Goal: Task Accomplishment & Management: Manage account settings

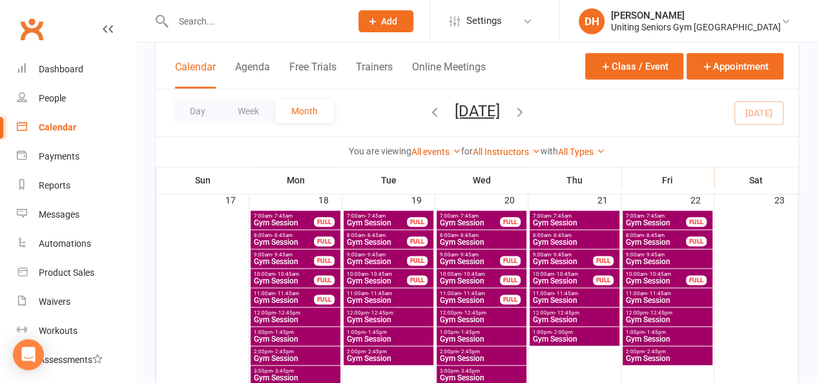
scroll to position [710, 0]
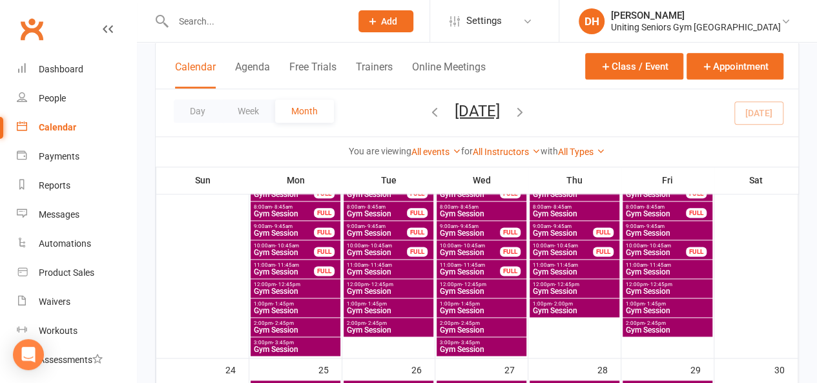
click at [327, 303] on span "1:00pm - 1:45pm" at bounding box center [295, 304] width 85 height 6
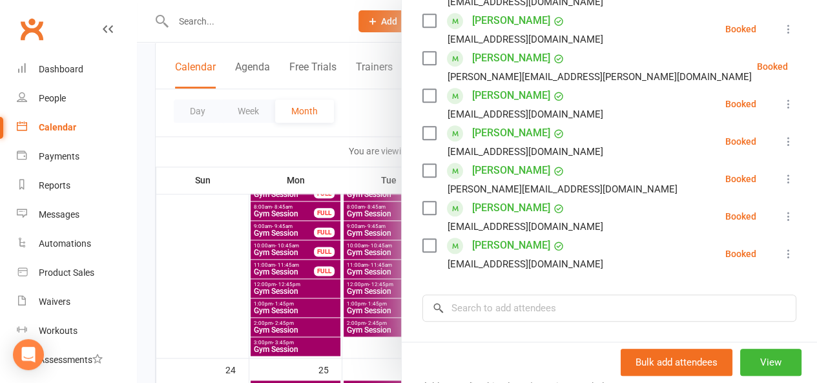
scroll to position [581, 0]
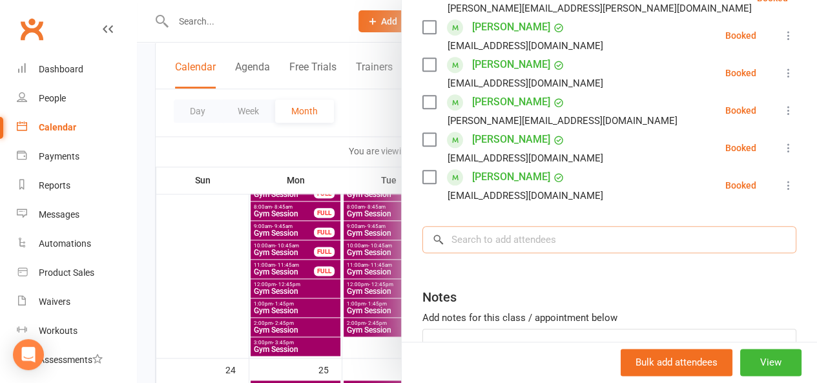
click at [513, 226] on input "search" at bounding box center [609, 239] width 374 height 27
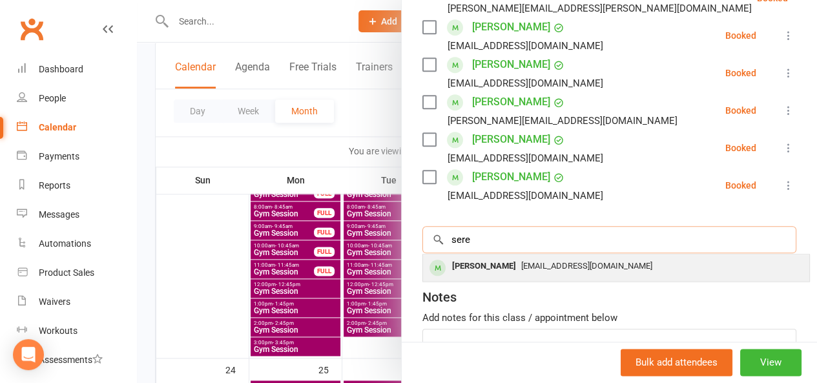
type input "sere"
click at [521, 261] on span "sunlhamotan@gmail.com" at bounding box center [586, 266] width 131 height 10
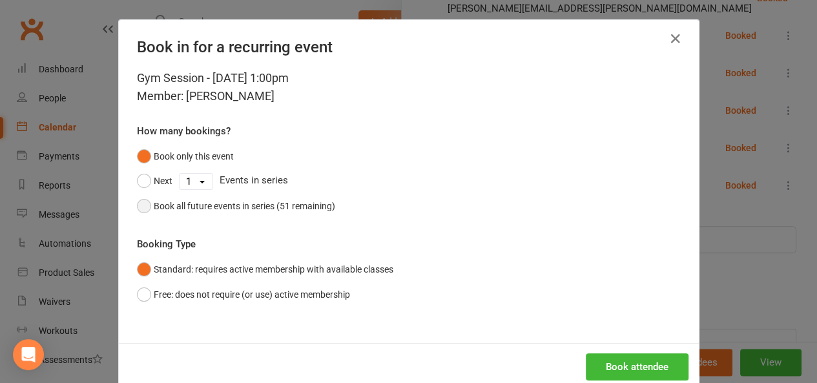
click at [270, 207] on div "Book all future events in series (51 remaining)" at bounding box center [244, 206] width 181 height 14
click at [649, 370] on button "Book attendee" at bounding box center [637, 366] width 103 height 27
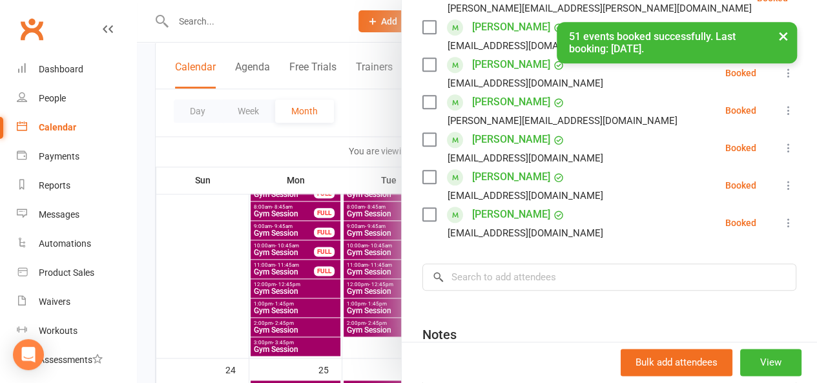
click at [344, 125] on div at bounding box center [477, 191] width 680 height 383
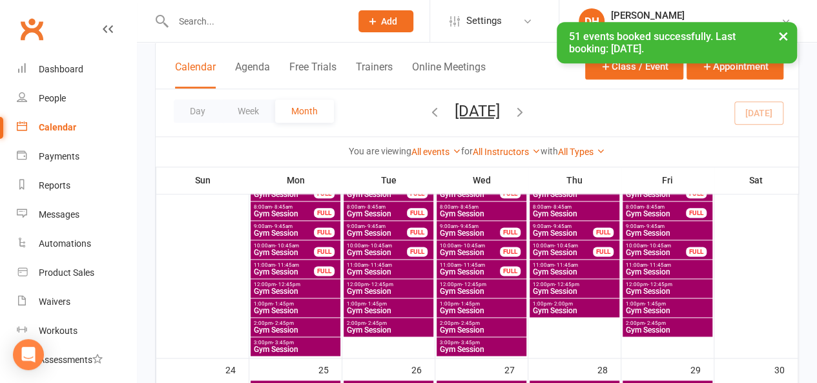
click at [413, 305] on span "1:00pm - 1:45pm" at bounding box center [388, 304] width 85 height 6
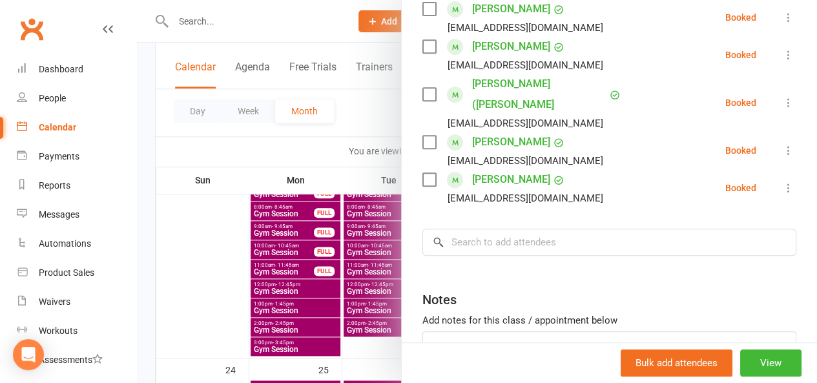
scroll to position [258, 0]
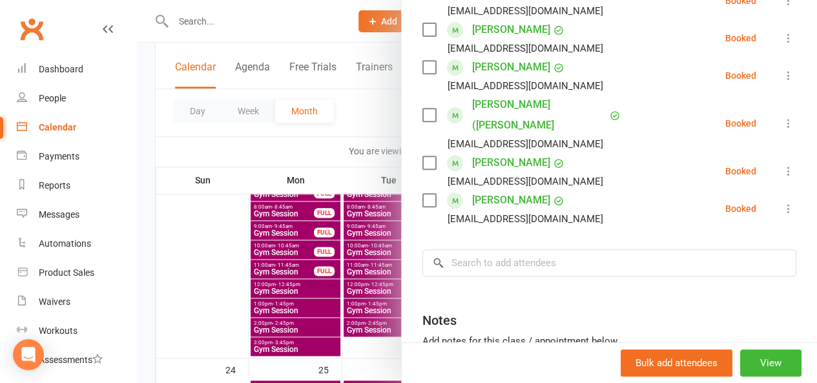
click at [366, 118] on div at bounding box center [477, 191] width 680 height 383
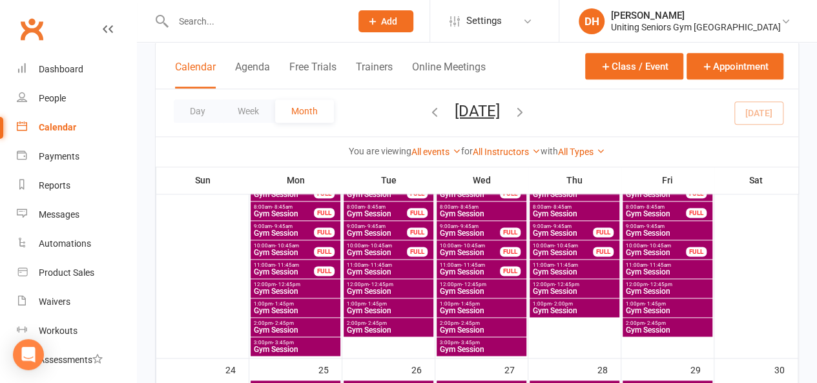
click at [506, 304] on span "1:00pm - 1:45pm" at bounding box center [481, 304] width 85 height 6
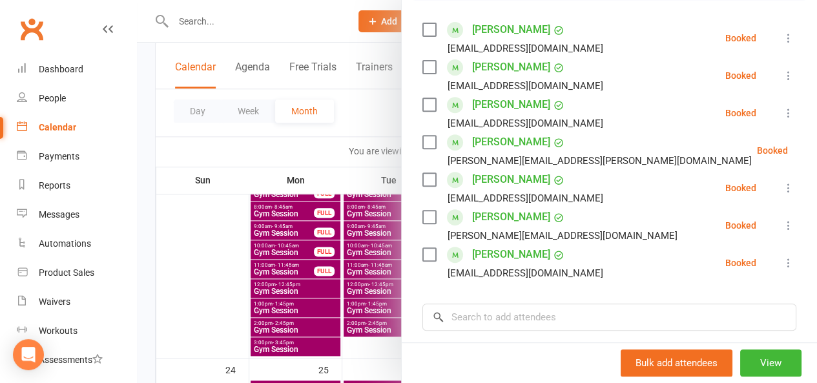
scroll to position [194, 0]
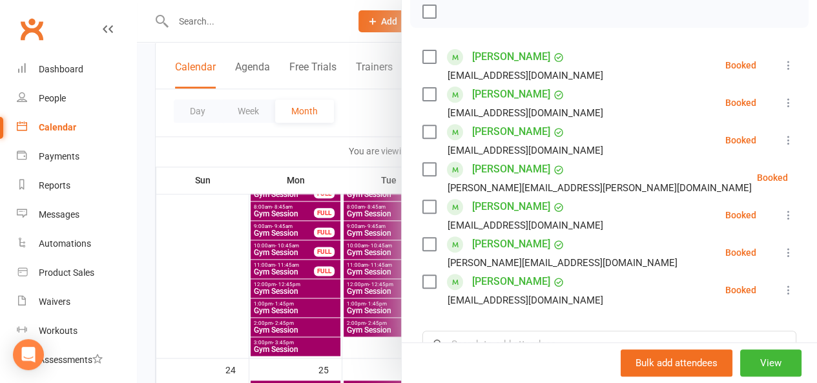
click at [360, 117] on div at bounding box center [477, 191] width 680 height 383
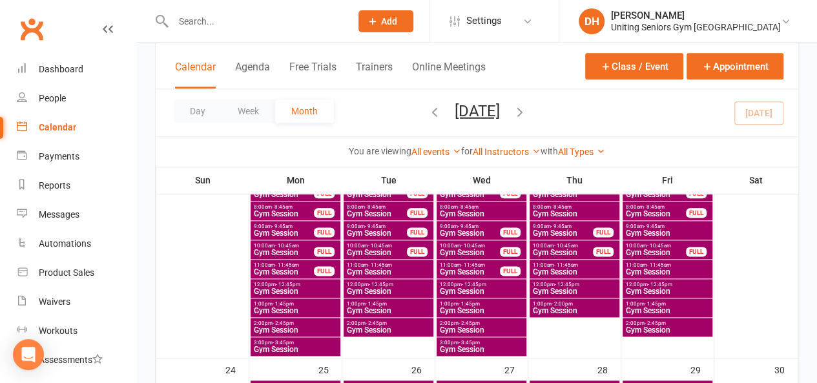
click at [557, 299] on div "1:00pm - 2:00pm Gym Session" at bounding box center [575, 307] width 90 height 19
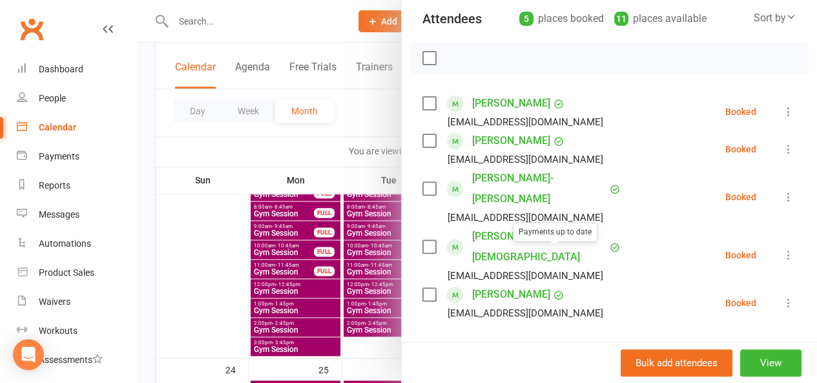
scroll to position [129, 0]
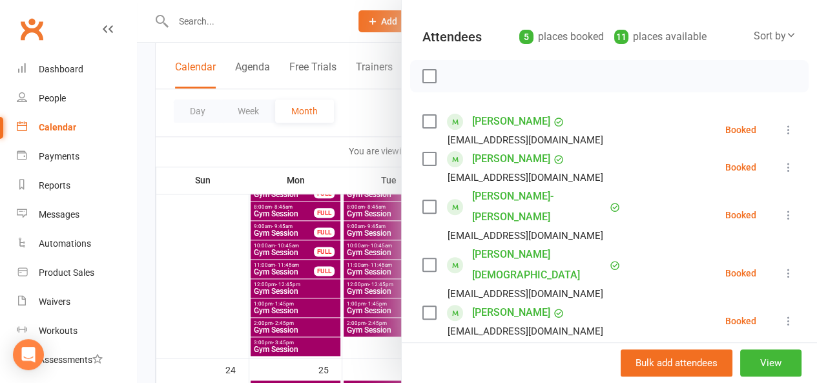
click at [371, 121] on div at bounding box center [477, 191] width 680 height 383
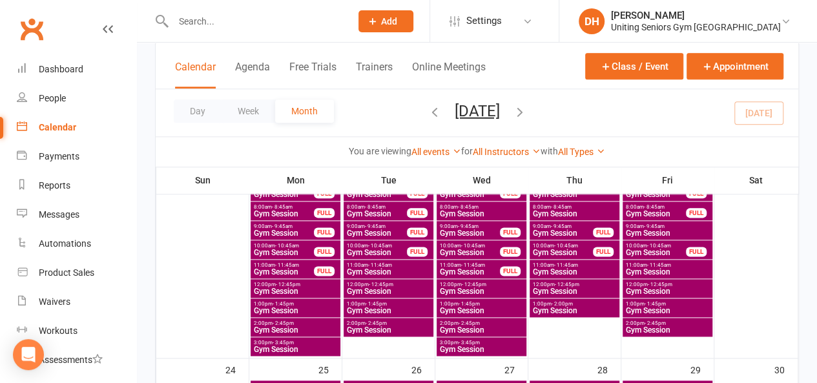
click at [653, 304] on span "- 1:45pm" at bounding box center [654, 304] width 21 height 6
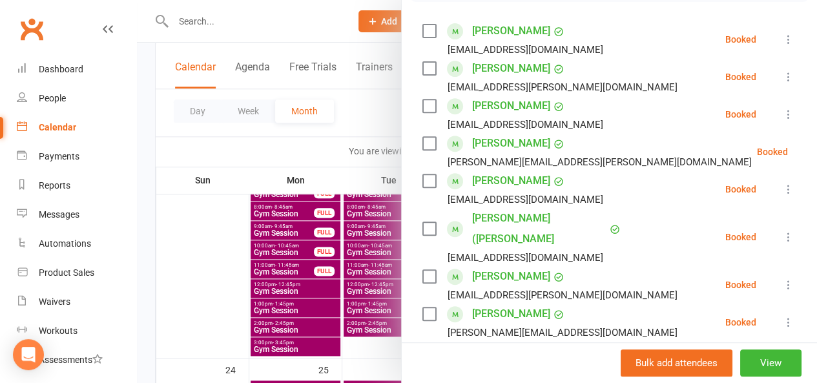
scroll to position [258, 0]
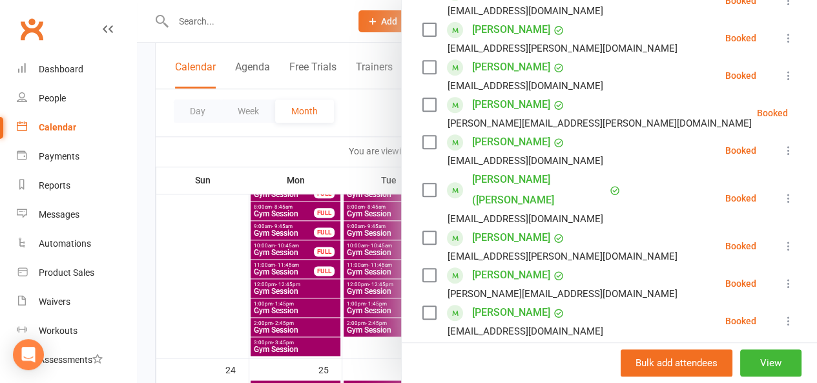
click at [376, 127] on div at bounding box center [477, 191] width 680 height 383
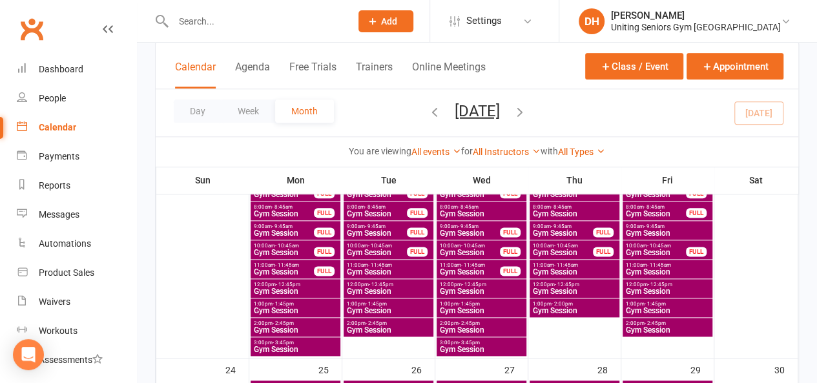
click at [298, 299] on div "1:00pm - 1:45pm Gym Session" at bounding box center [296, 307] width 90 height 19
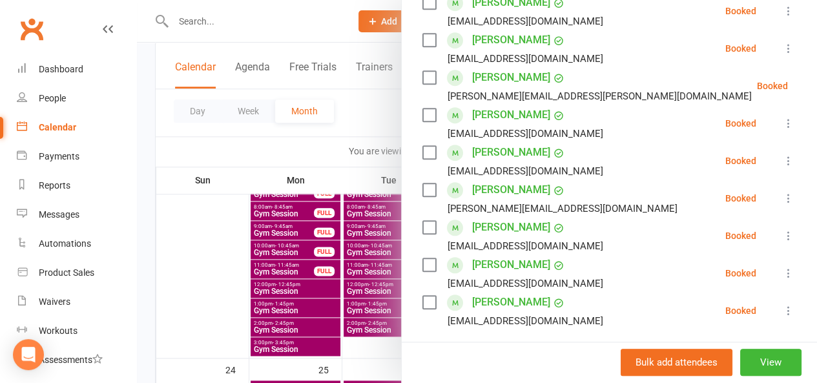
scroll to position [581, 0]
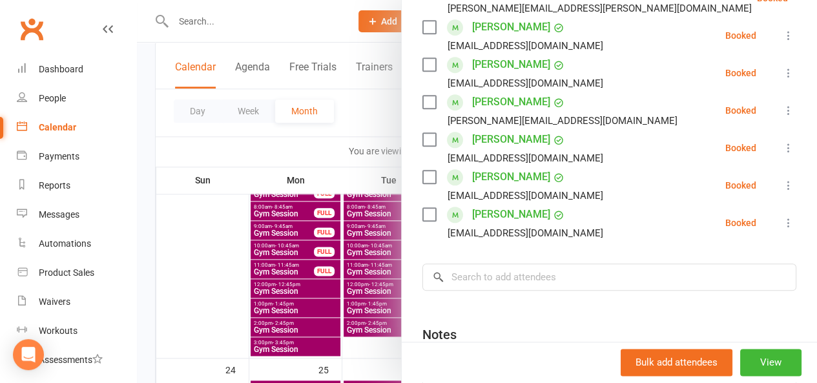
click at [371, 119] on div at bounding box center [477, 191] width 680 height 383
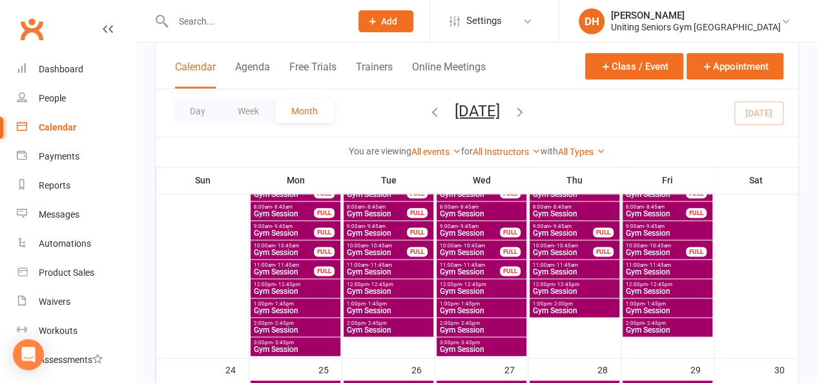
click at [406, 304] on span "1:00pm - 1:45pm" at bounding box center [388, 304] width 85 height 6
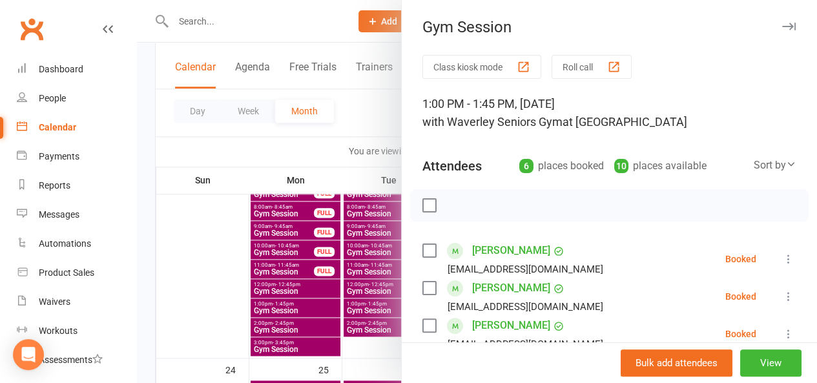
scroll to position [323, 0]
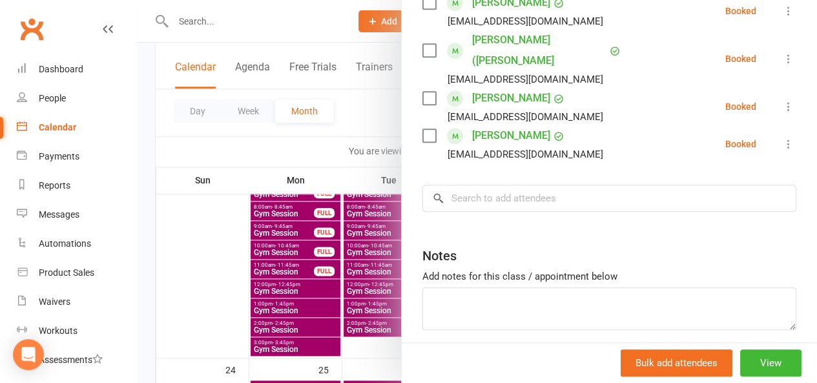
click at [359, 125] on div at bounding box center [477, 191] width 680 height 383
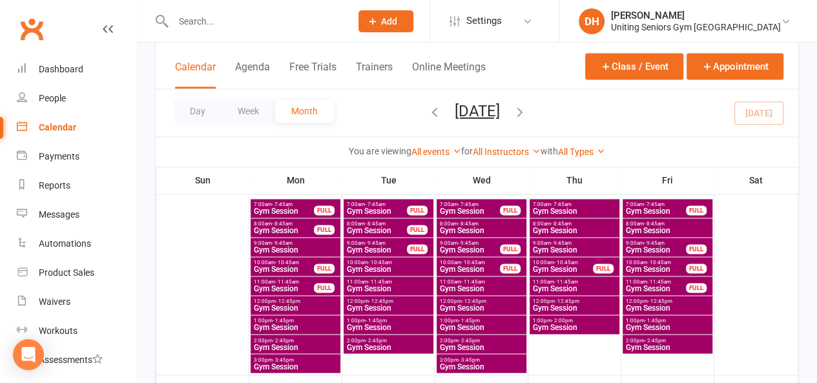
scroll to position [904, 0]
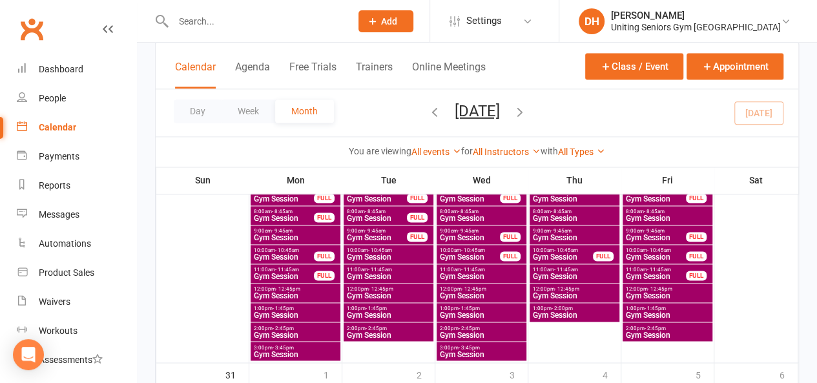
click at [415, 307] on span "1:00pm - 1:45pm" at bounding box center [388, 308] width 85 height 6
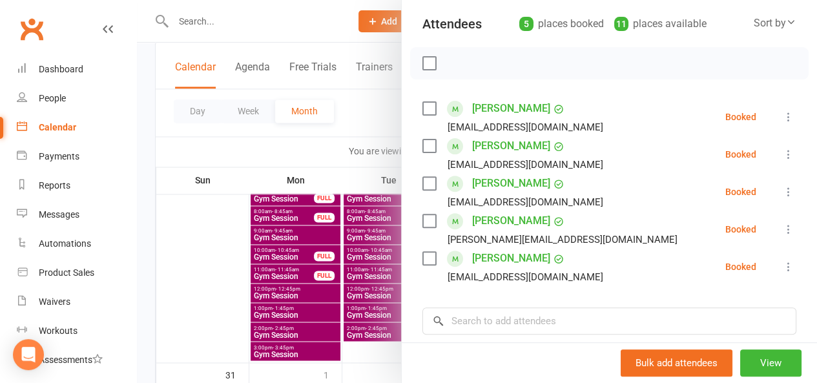
scroll to position [258, 0]
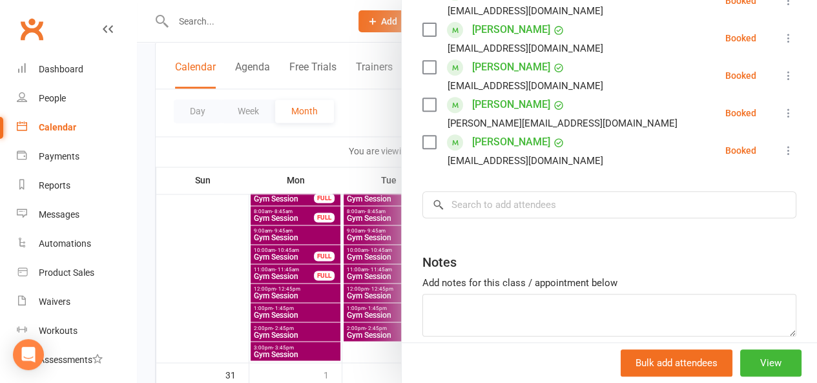
drag, startPoint x: 353, startPoint y: 107, endPoint x: 353, endPoint y: 118, distance: 11.0
click at [353, 106] on div at bounding box center [477, 191] width 680 height 383
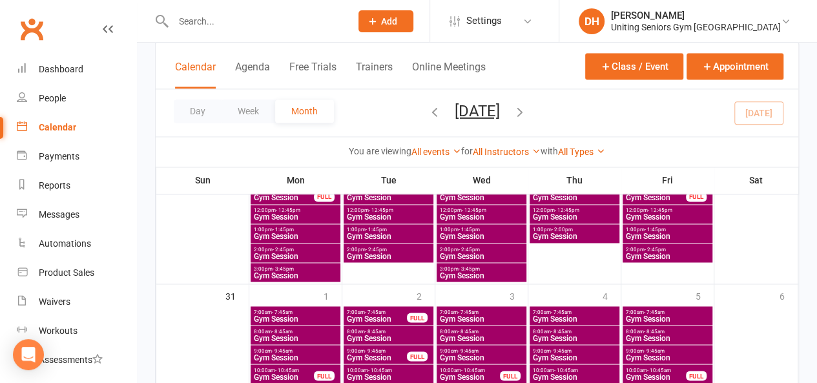
scroll to position [1098, 0]
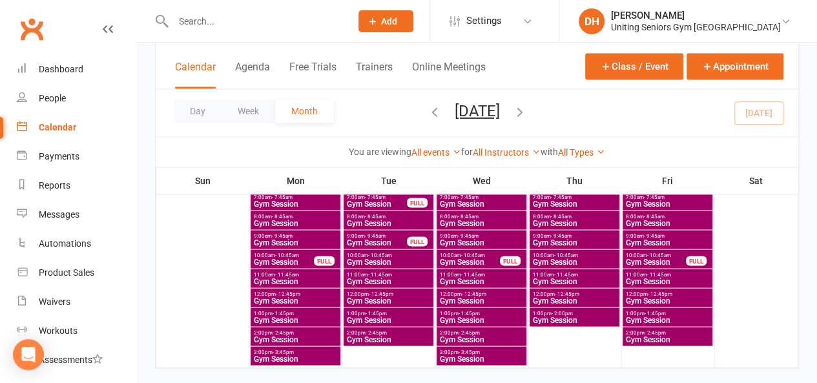
click at [413, 314] on span "1:00pm - 1:45pm" at bounding box center [388, 313] width 85 height 6
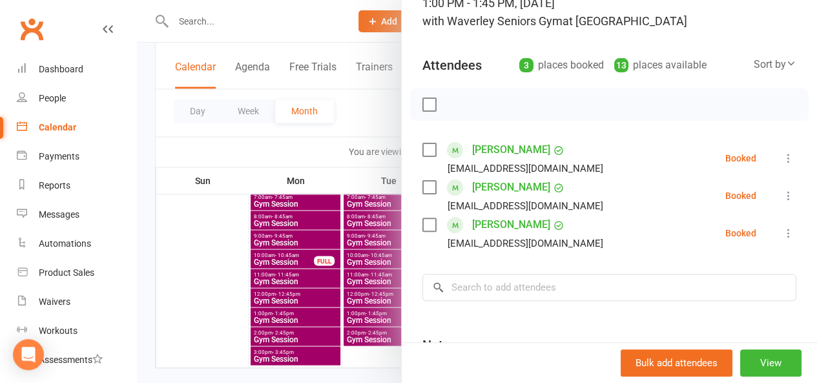
scroll to position [129, 0]
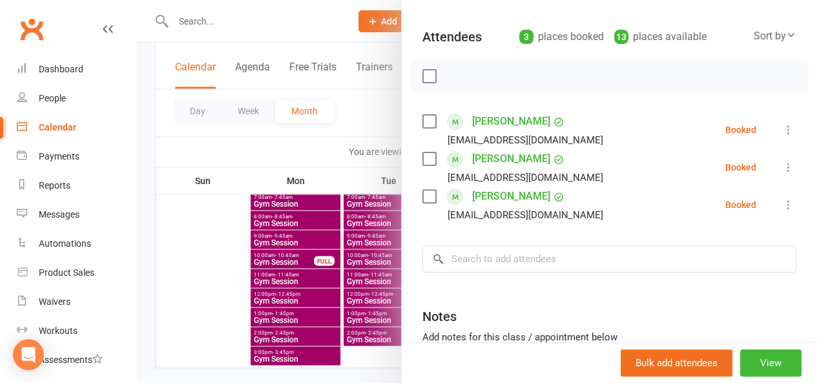
click at [369, 112] on div at bounding box center [477, 191] width 680 height 383
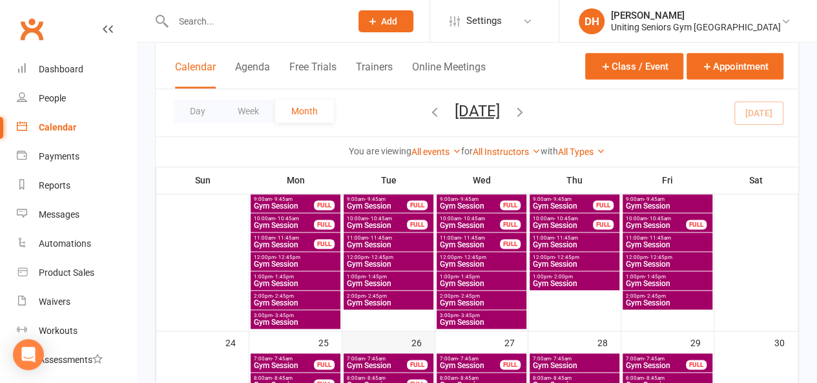
scroll to position [710, 0]
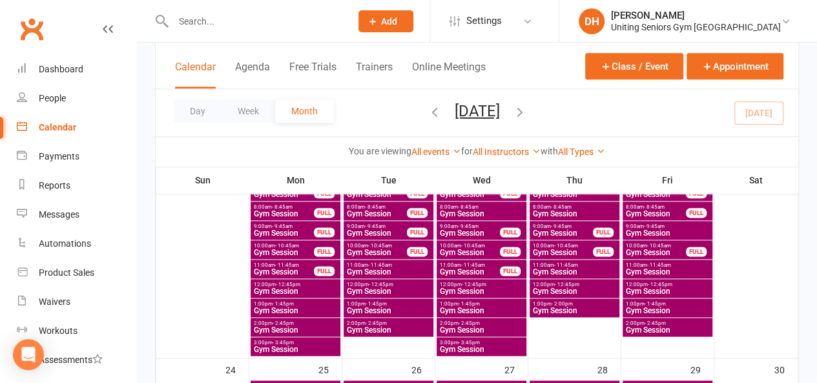
click at [482, 304] on span "1:00pm - 1:45pm" at bounding box center [481, 304] width 85 height 6
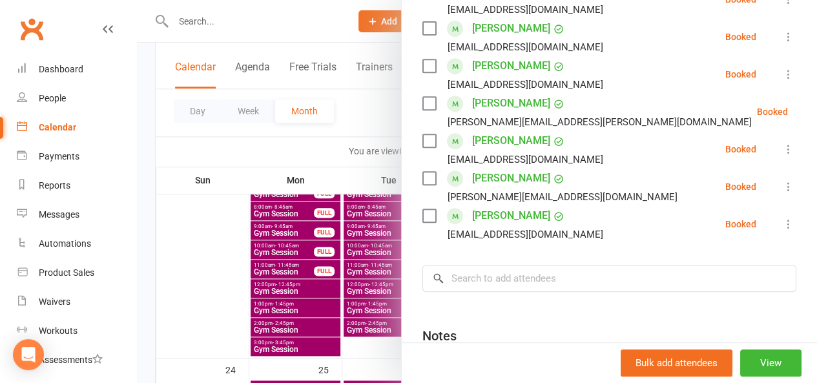
scroll to position [323, 0]
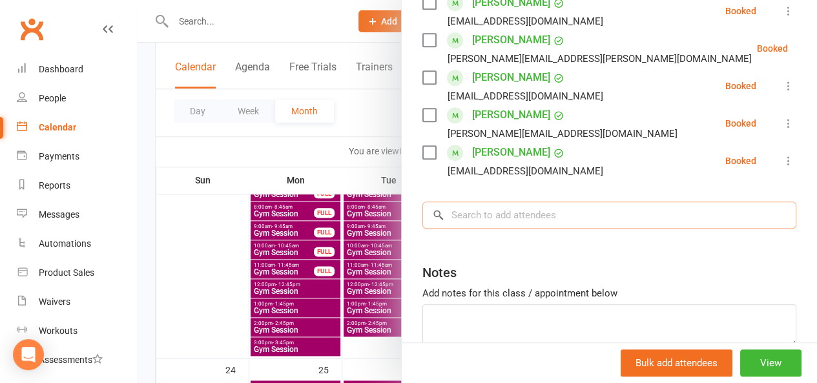
click at [499, 224] on input "search" at bounding box center [609, 214] width 374 height 27
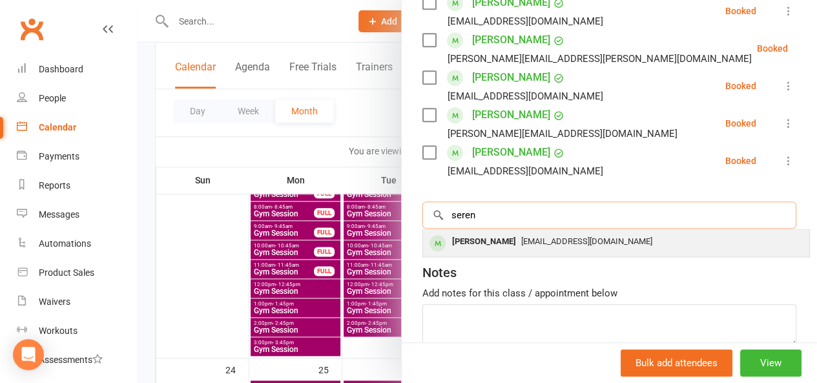
type input "seren"
click at [564, 238] on span "sunlhamotan@gmail.com" at bounding box center [586, 241] width 131 height 10
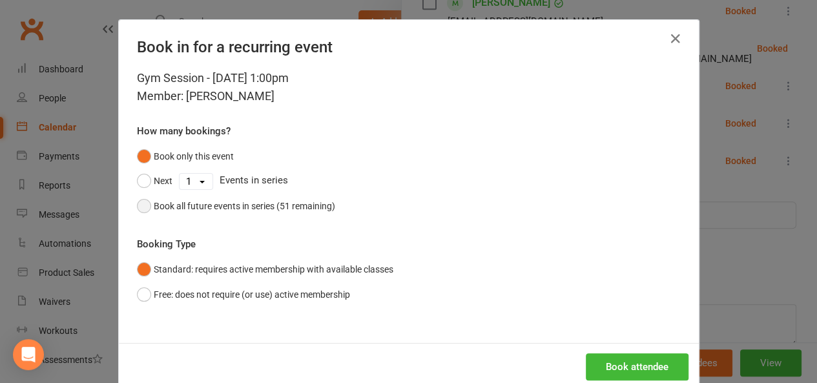
click at [252, 207] on div "Book all future events in series (51 remaining)" at bounding box center [244, 206] width 181 height 14
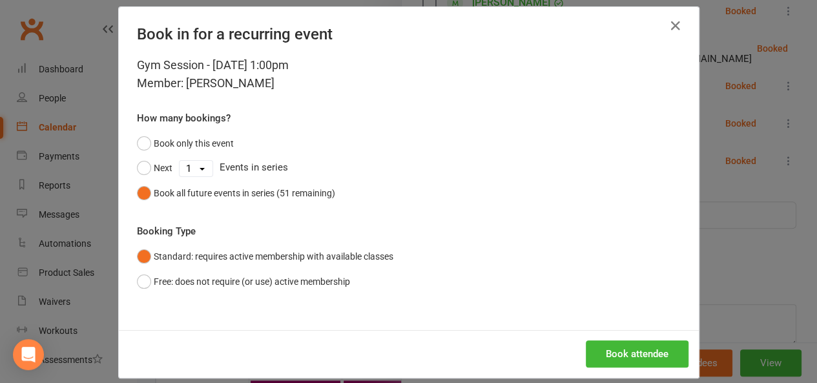
scroll to position [26, 0]
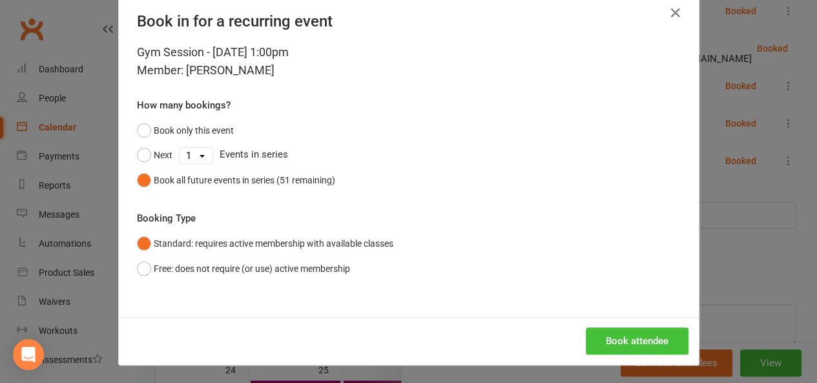
click at [639, 330] on button "Book attendee" at bounding box center [637, 340] width 103 height 27
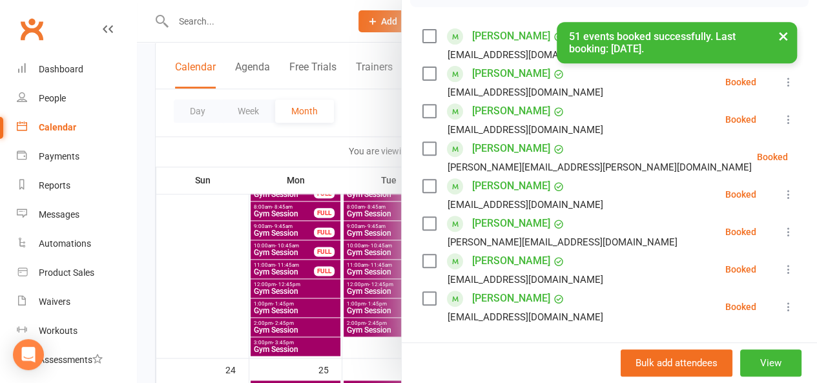
scroll to position [194, 0]
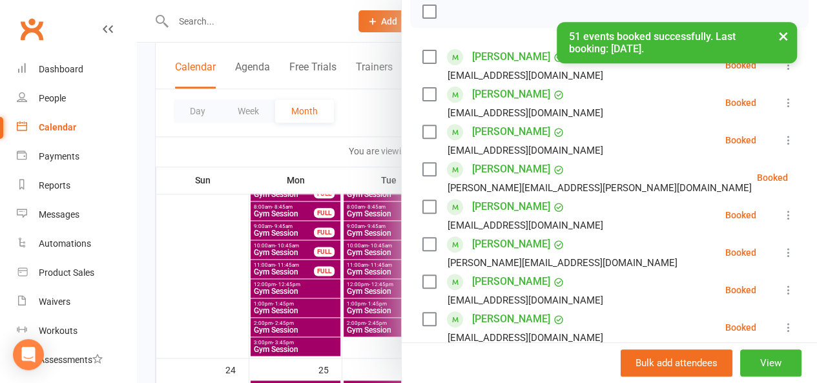
click at [376, 131] on div at bounding box center [477, 191] width 680 height 383
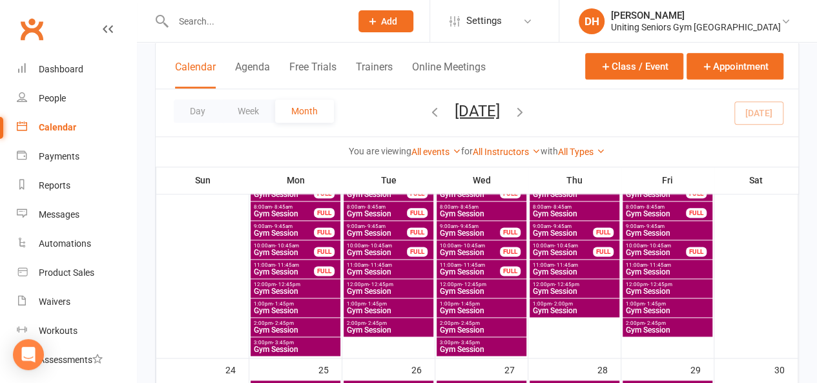
click at [473, 301] on span "- 1:45pm" at bounding box center [468, 304] width 21 height 6
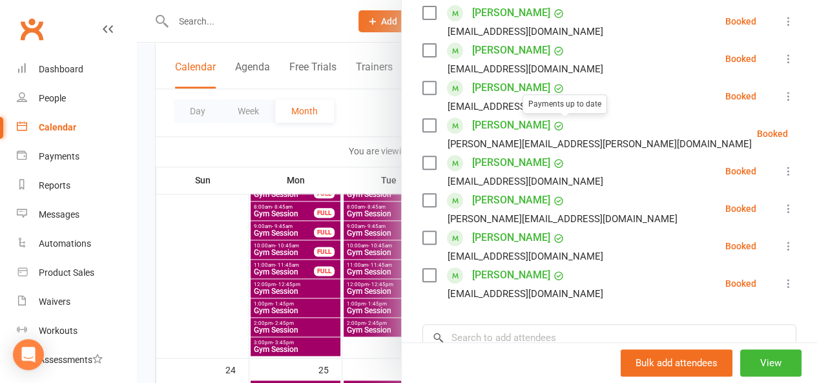
scroll to position [258, 0]
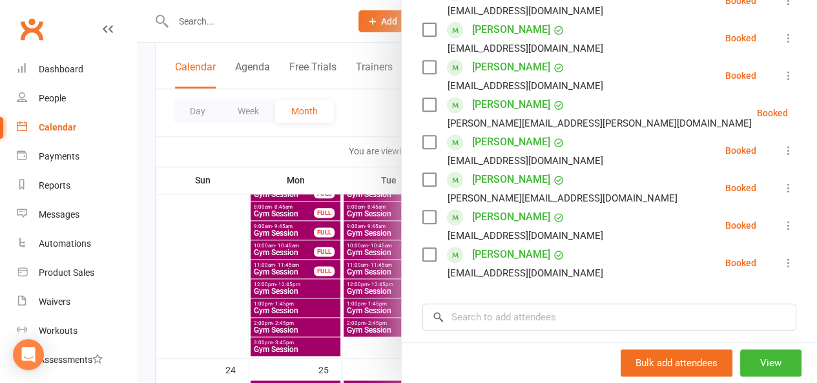
click at [376, 110] on div at bounding box center [477, 191] width 680 height 383
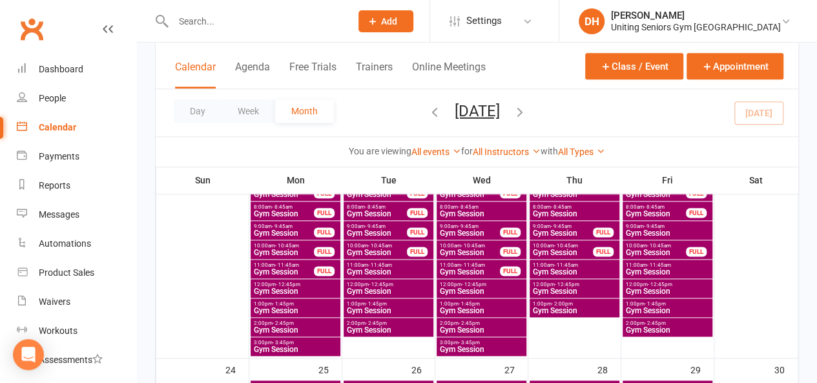
click at [693, 305] on span "1:00pm - 1:45pm" at bounding box center [667, 304] width 85 height 6
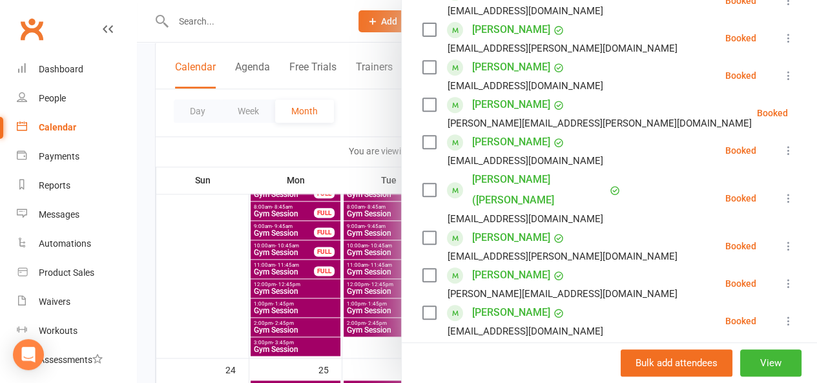
scroll to position [323, 0]
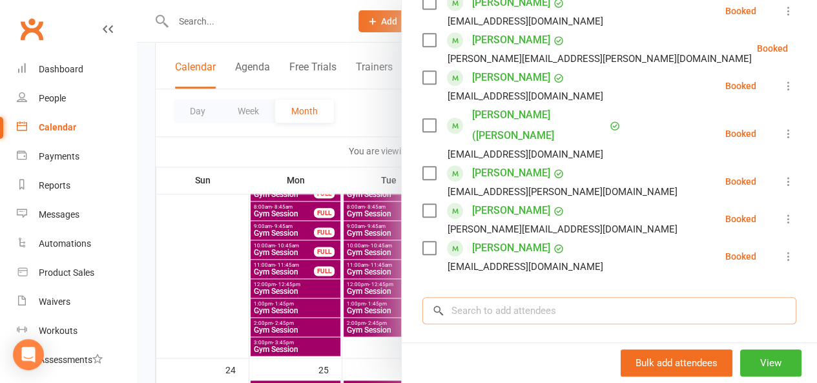
click at [592, 297] on input "search" at bounding box center [609, 310] width 374 height 27
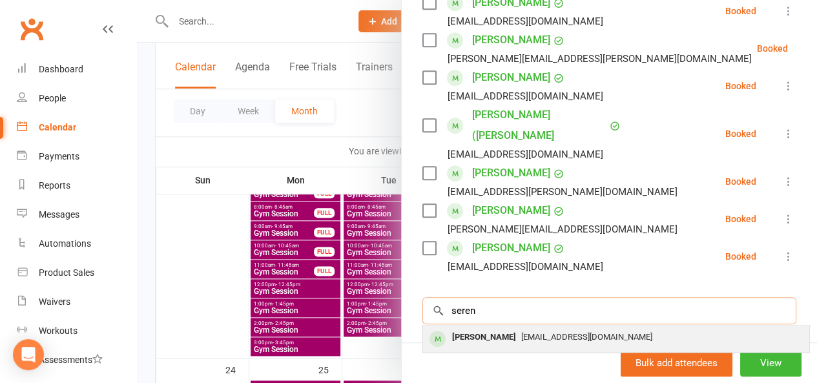
type input "seren"
click at [586, 328] on div "sunlhamotan@gmail.com" at bounding box center [616, 337] width 376 height 19
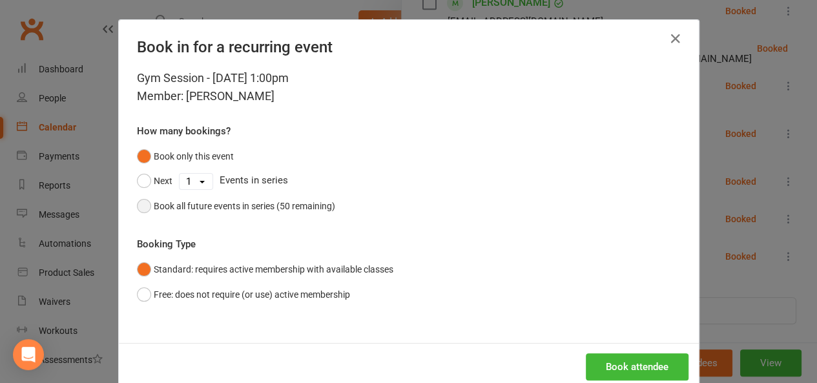
click at [216, 206] on div "Book all future events in series (50 remaining)" at bounding box center [244, 206] width 181 height 14
click at [659, 371] on button "Book attendee" at bounding box center [637, 366] width 103 height 27
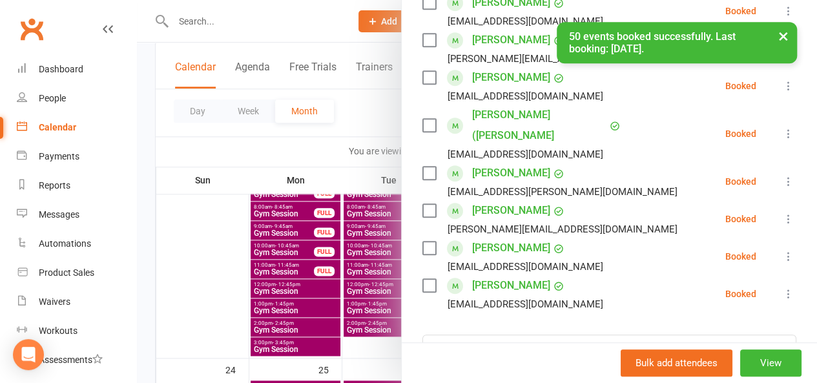
click at [365, 116] on div at bounding box center [477, 191] width 680 height 383
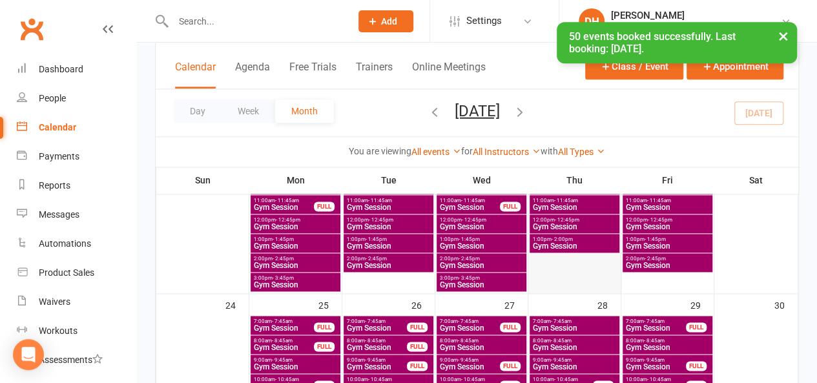
scroll to position [904, 0]
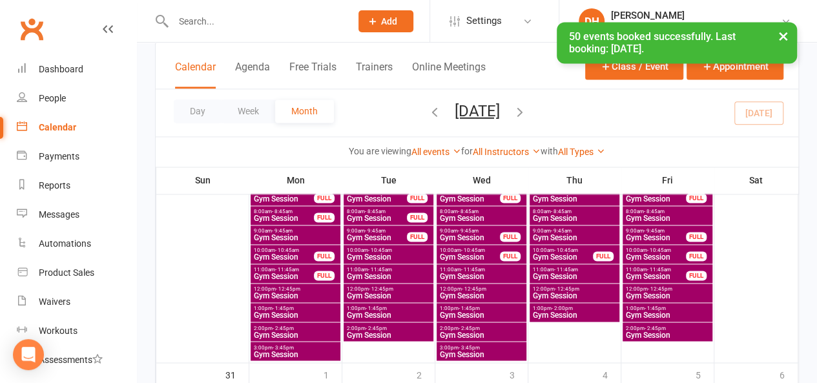
click at [493, 309] on span "1:00pm - 1:45pm" at bounding box center [481, 308] width 85 height 6
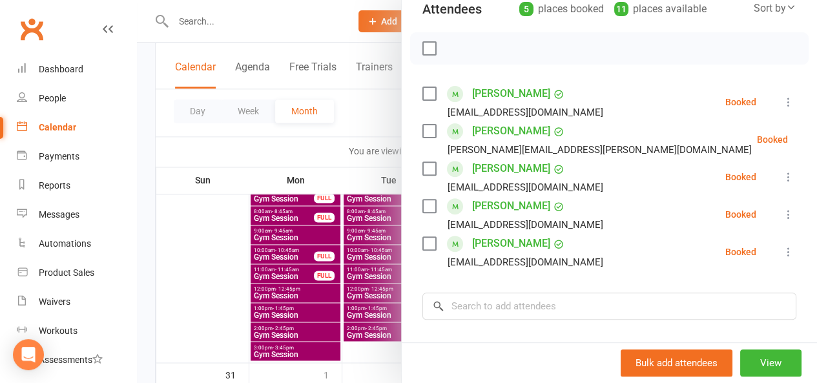
scroll to position [194, 0]
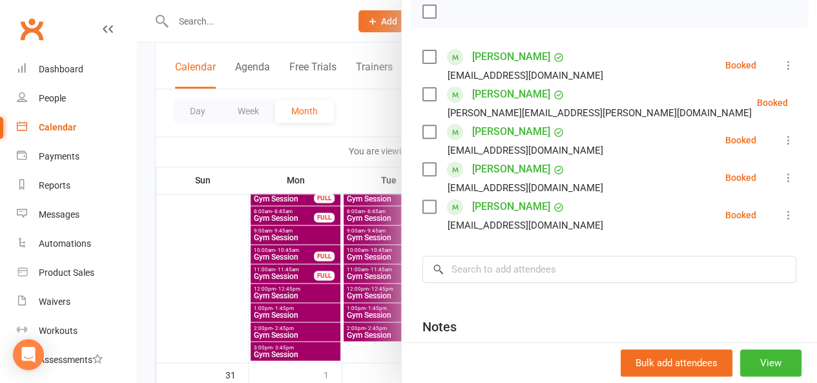
click at [359, 116] on div at bounding box center [477, 191] width 680 height 383
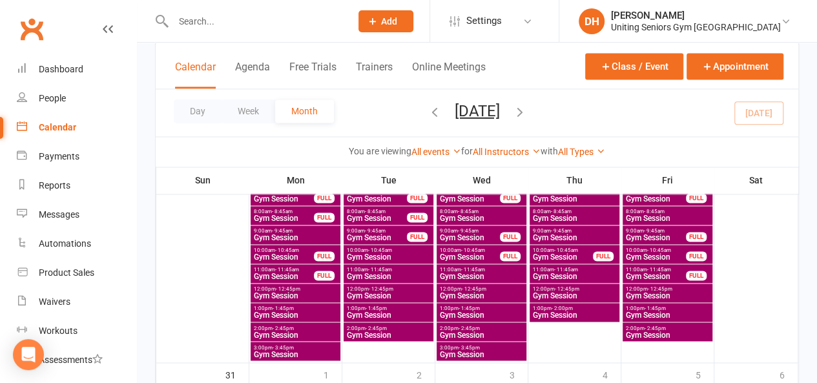
click at [642, 311] on span "Gym Session" at bounding box center [667, 315] width 85 height 8
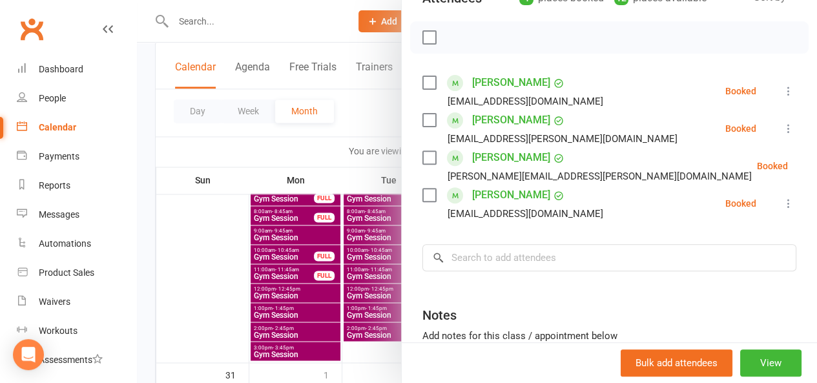
scroll to position [258, 0]
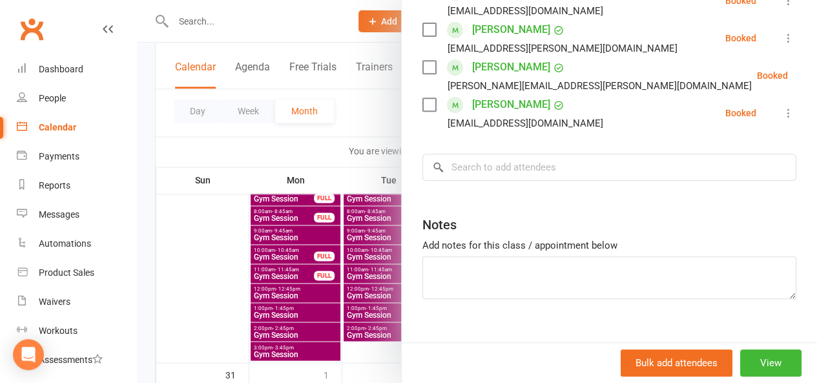
click at [378, 98] on div at bounding box center [477, 191] width 680 height 383
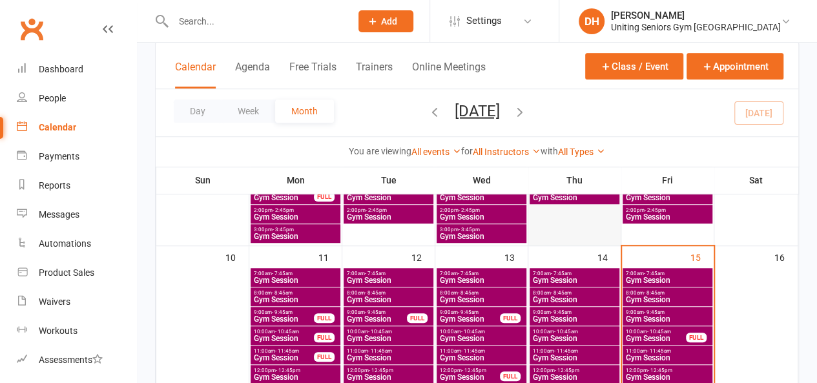
scroll to position [501, 0]
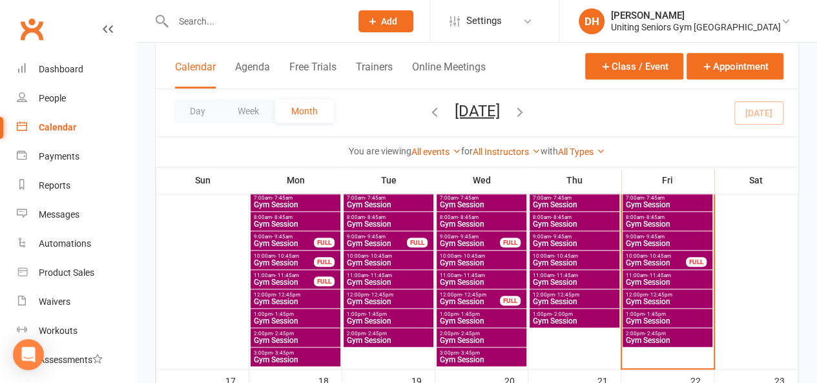
click at [673, 331] on span "2:00pm - 2:45pm" at bounding box center [667, 334] width 85 height 6
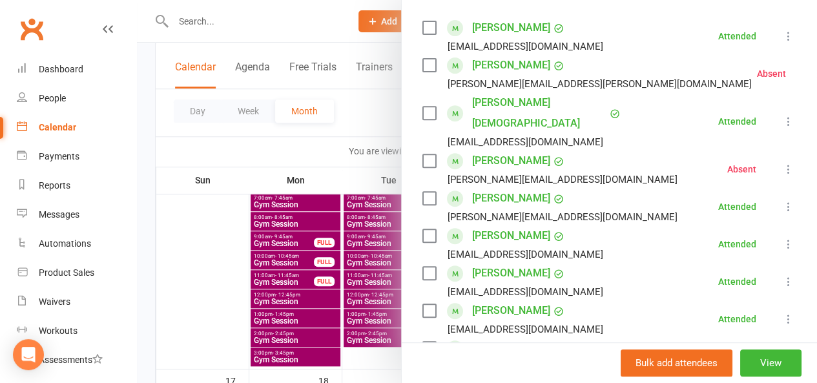
scroll to position [223, 0]
click at [782, 162] on icon at bounding box center [788, 168] width 13 height 13
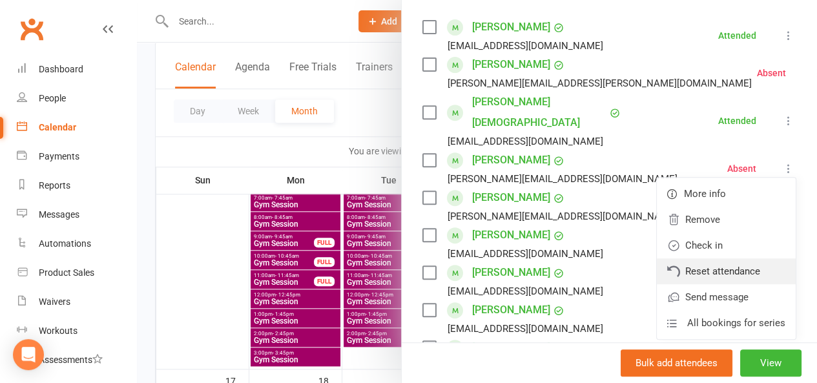
click at [683, 258] on link "Reset attendance" at bounding box center [726, 271] width 139 height 26
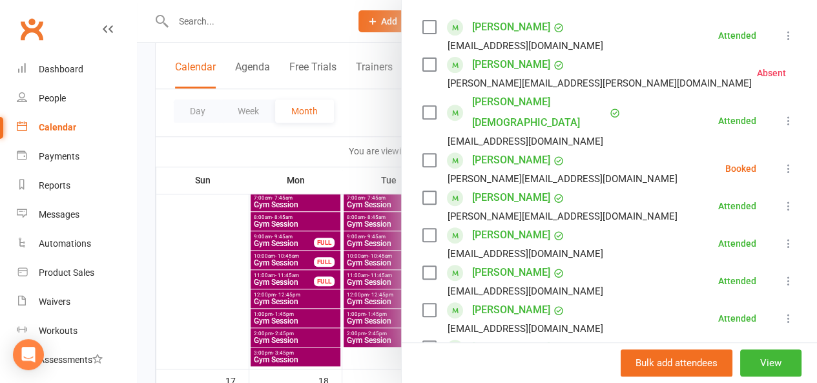
click at [782, 162] on icon at bounding box center [788, 168] width 13 height 13
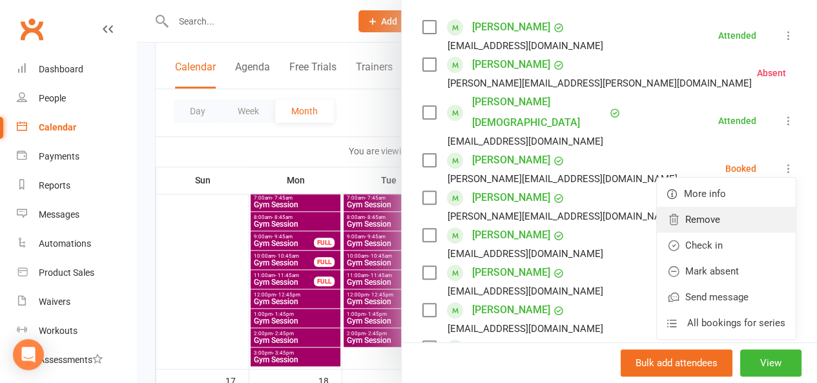
click at [710, 207] on link "Remove" at bounding box center [726, 220] width 139 height 26
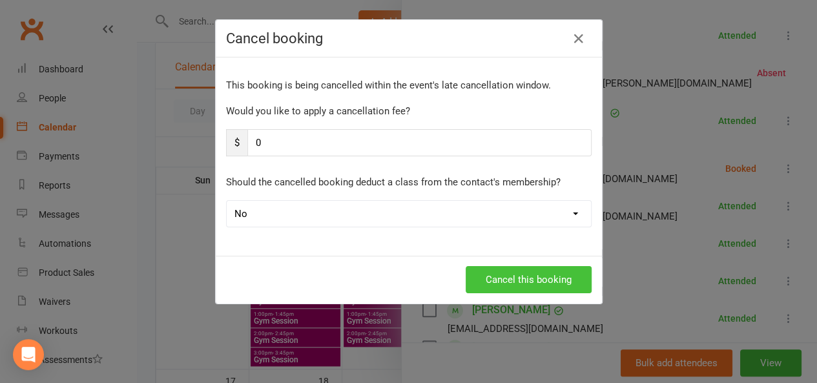
click at [489, 276] on button "Cancel this booking" at bounding box center [529, 279] width 126 height 27
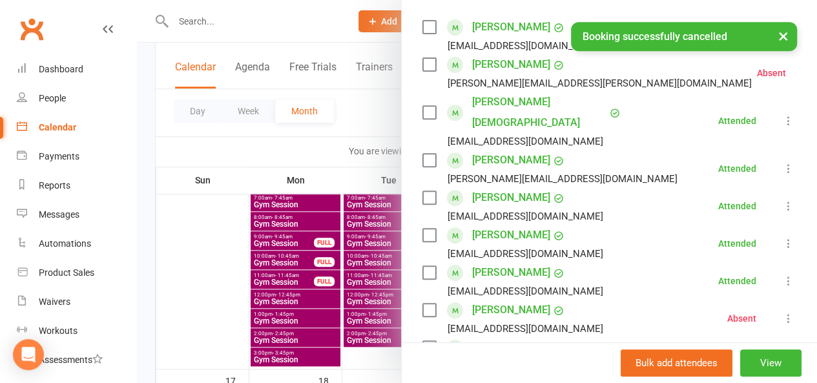
click at [369, 109] on div at bounding box center [477, 191] width 680 height 383
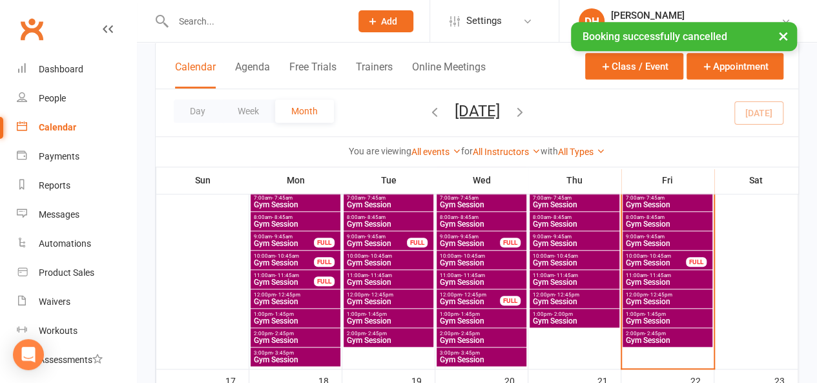
click at [295, 22] on div "× Booking successfully cancelled" at bounding box center [400, 22] width 800 height 0
click at [288, 22] on div "× Booking successfully cancelled" at bounding box center [400, 22] width 800 height 0
click at [220, 12] on input "text" at bounding box center [255, 21] width 172 height 18
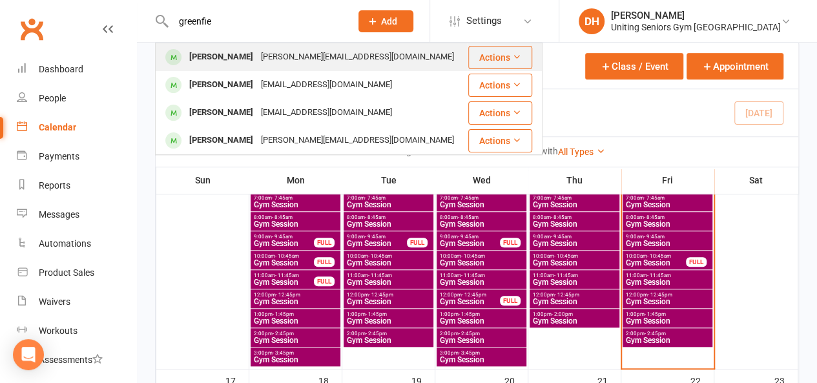
type input "greenfie"
click at [234, 45] on div "[PERSON_NAME] [PERSON_NAME][EMAIL_ADDRESS][DOMAIN_NAME]" at bounding box center [311, 57] width 310 height 26
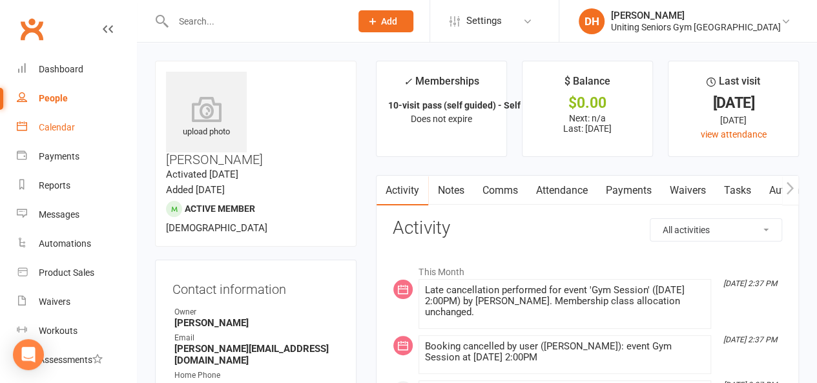
click at [61, 119] on link "Calendar" at bounding box center [76, 127] width 119 height 29
